Goal: Check status: Check status

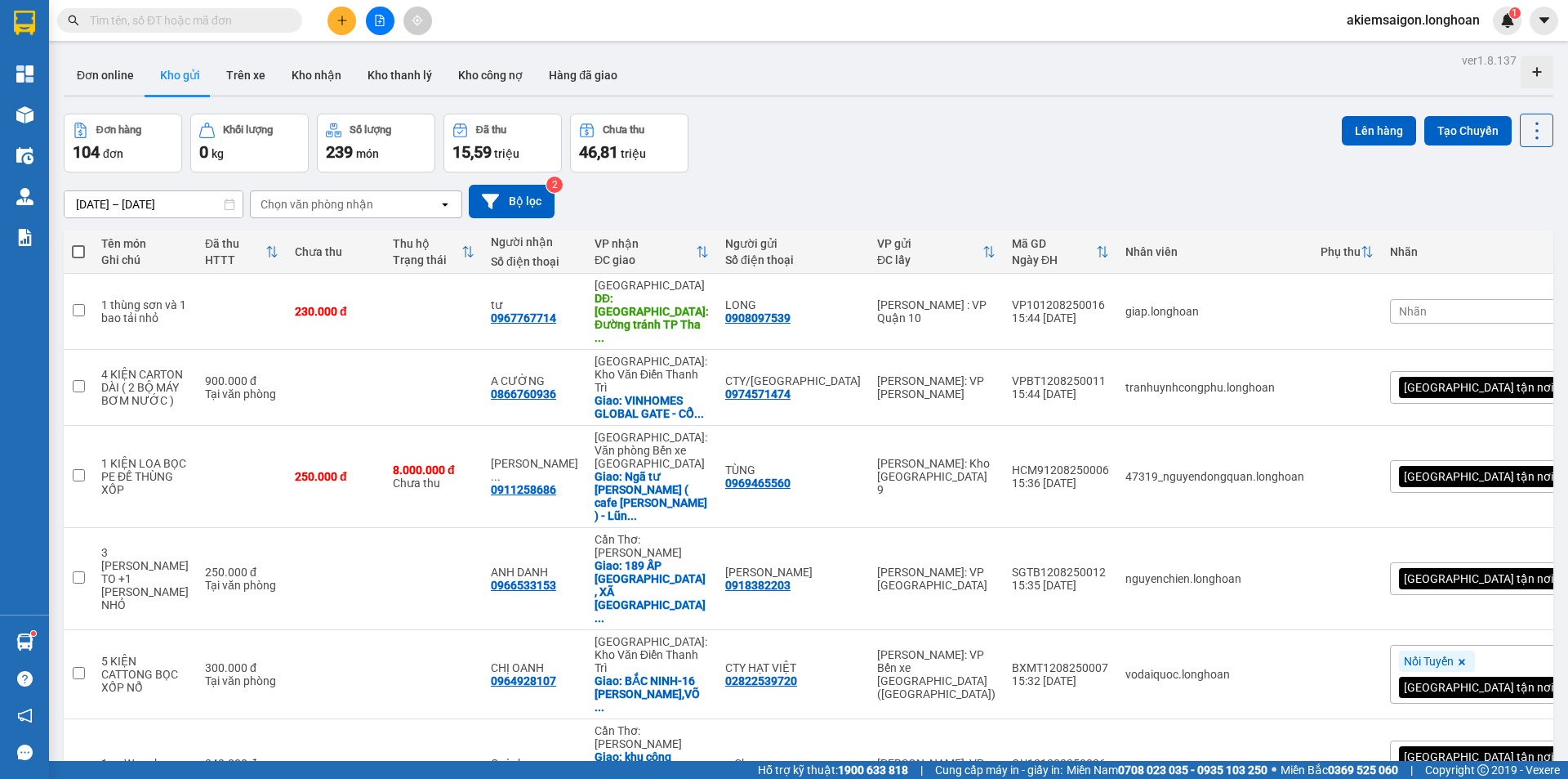
click at [989, 161] on div "Đơn hàng 104 đơn Khối lượng 0 kg Số lượng 239 món Đã thu 15,59 triệu Chưa thu 4…" at bounding box center [808, 143] width 1490 height 58
click at [826, 206] on div "14/07/2025 – 12/08/2025 Press the down arrow key to interact with the calendar …" at bounding box center [808, 202] width 1490 height 33
click at [912, 154] on div "Đơn hàng 104 đơn Khối lượng 0 kg Số lượng 239 món Đã thu 15,59 triệu Chưa thu 4…" at bounding box center [808, 143] width 1490 height 58
click at [952, 99] on div "ver 1.8.137 Đơn online Kho gửi Trên xe Kho nhận Kho thanh lý Kho công nợ Hàng đ…" at bounding box center [809, 610] width 1503 height 1122
click at [856, 155] on div "Đơn hàng 104 đơn Khối lượng 0 kg Số lượng 239 món Đã thu 15,59 triệu Chưa thu 4…" at bounding box center [808, 143] width 1490 height 58
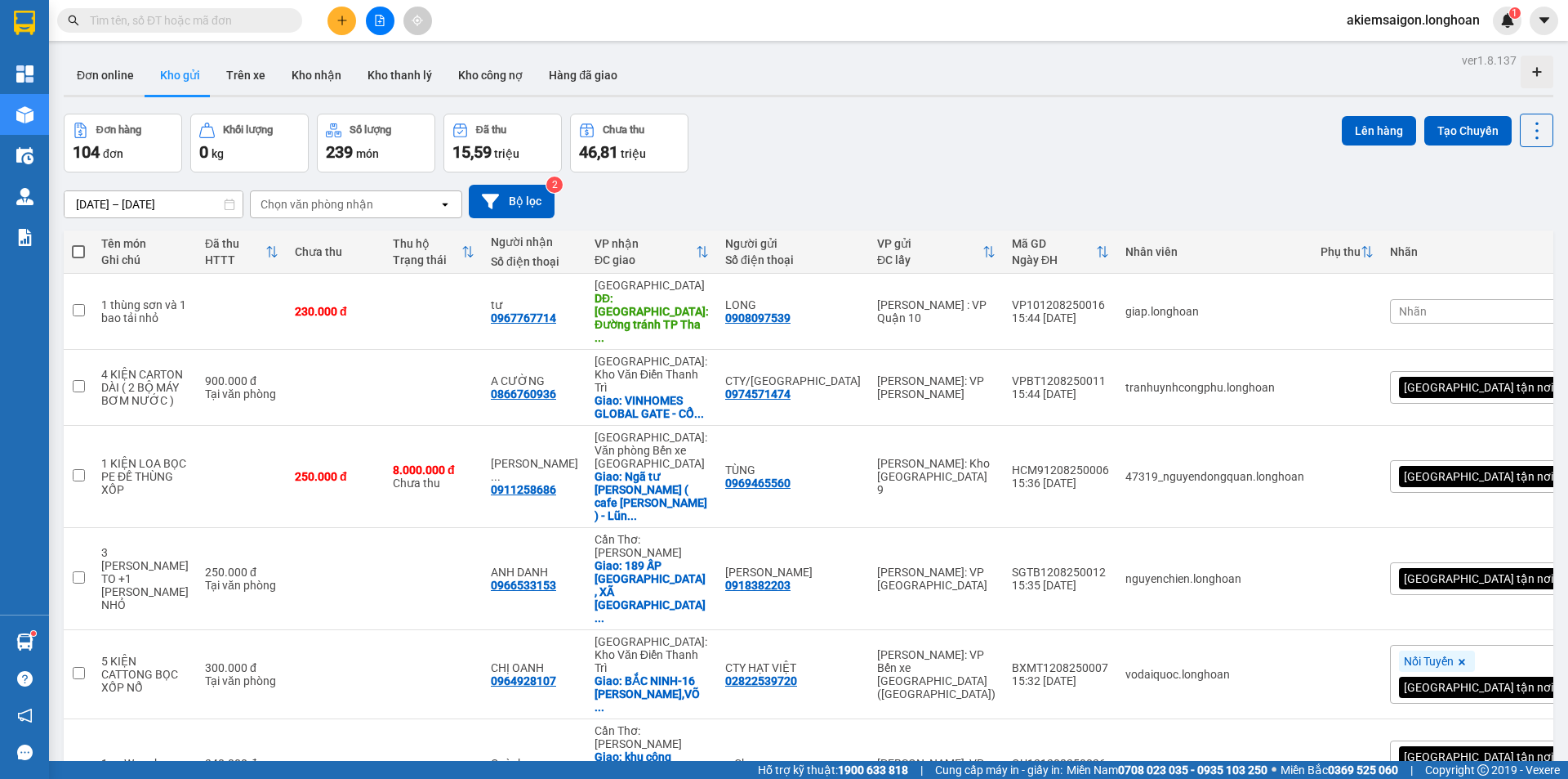
click at [932, 188] on div "14/07/2025 – 12/08/2025 Press the down arrow key to interact with the calendar …" at bounding box center [808, 202] width 1490 height 33
